Goal: Navigation & Orientation: Find specific page/section

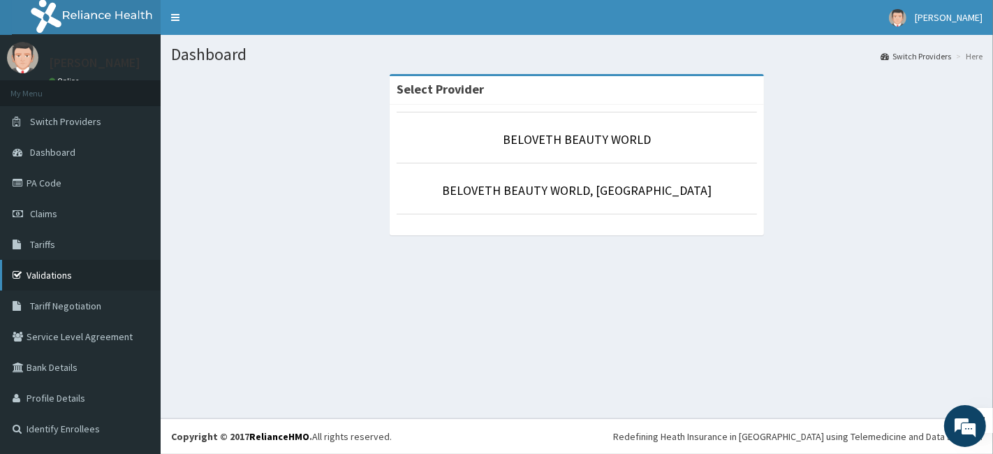
click at [59, 284] on link "Validations" at bounding box center [80, 275] width 161 height 31
click at [598, 190] on link "BELOVETH BEAUTY WORLD, [GEOGRAPHIC_DATA]" at bounding box center [576, 190] width 269 height 16
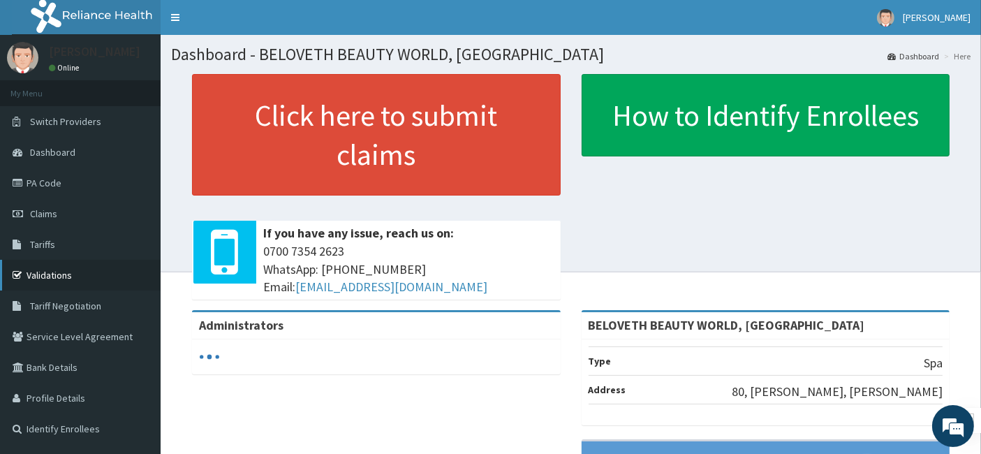
click at [64, 284] on link "Validations" at bounding box center [80, 275] width 161 height 31
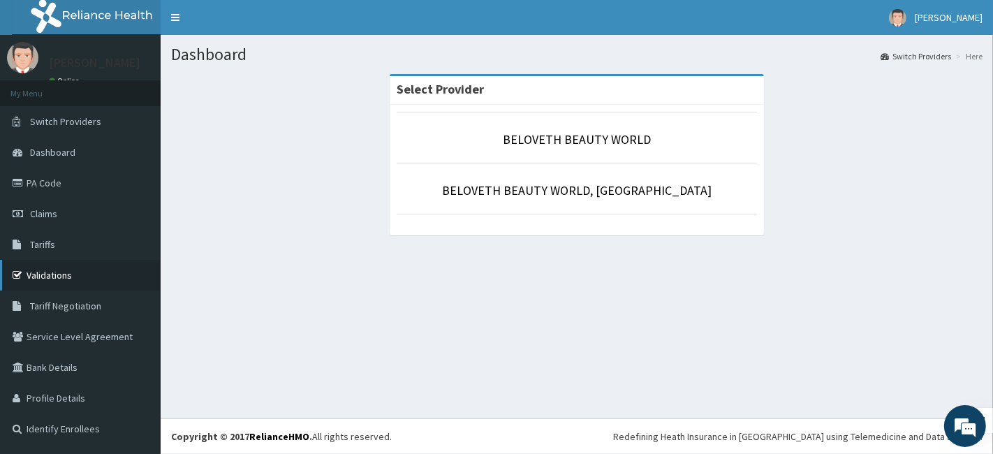
click at [54, 275] on link "Validations" at bounding box center [80, 275] width 161 height 31
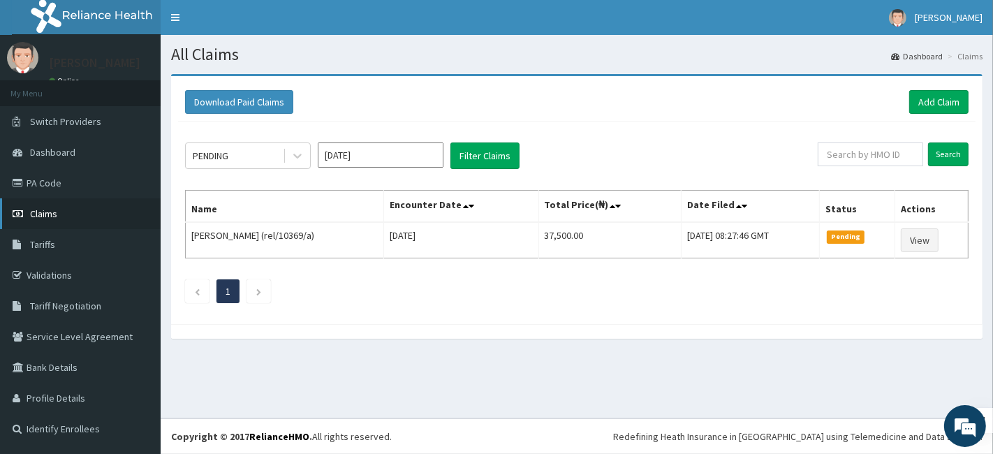
click at [108, 206] on link "Claims" at bounding box center [80, 213] width 161 height 31
click at [96, 115] on span "Switch Providers" at bounding box center [65, 121] width 71 height 13
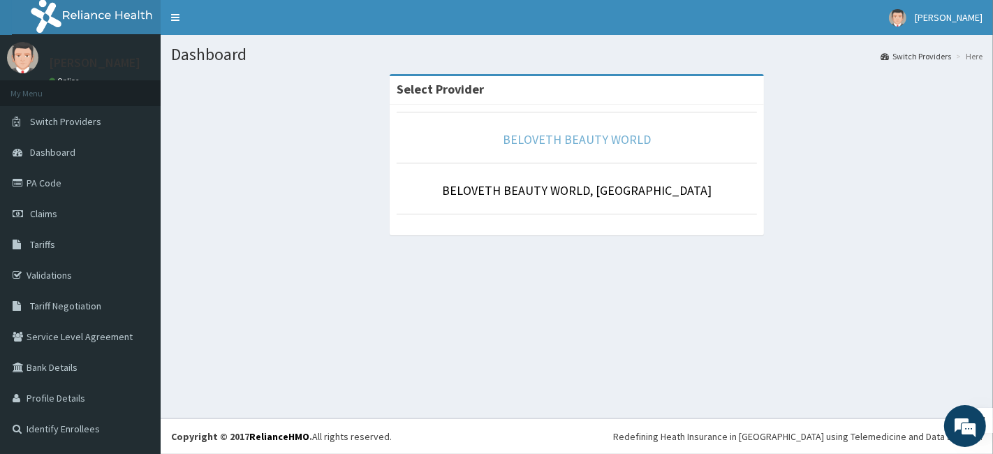
click at [605, 138] on link "BELOVETH BEAUTY WORLD" at bounding box center [577, 139] width 148 height 16
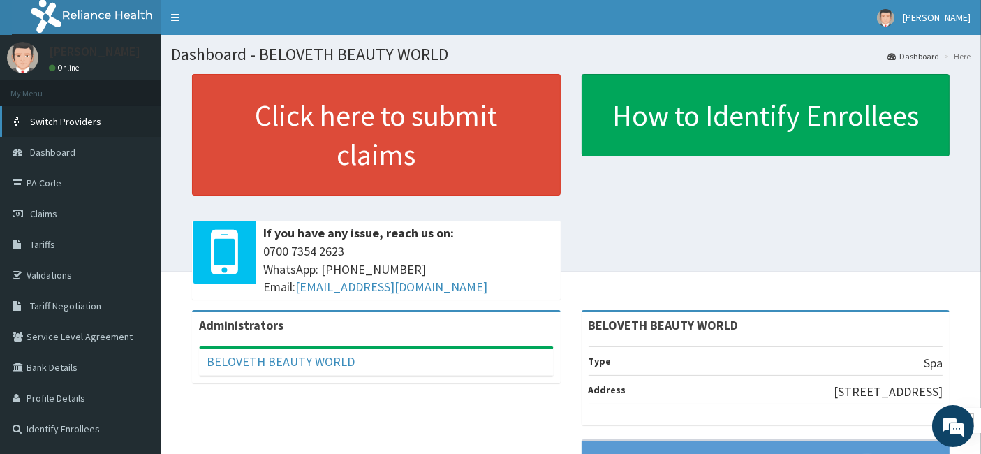
click at [92, 113] on link "Switch Providers" at bounding box center [80, 121] width 161 height 31
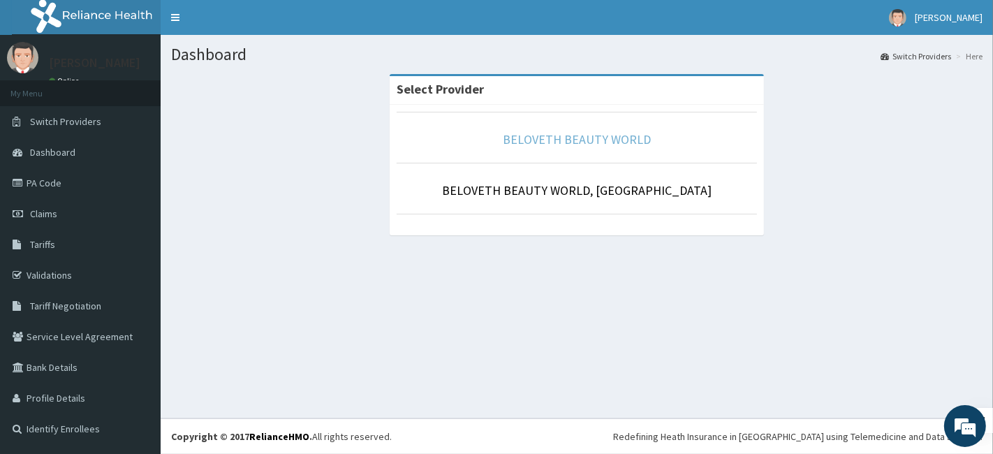
click at [526, 140] on link "BELOVETH BEAUTY WORLD" at bounding box center [577, 139] width 148 height 16
